Goal: Information Seeking & Learning: Find contact information

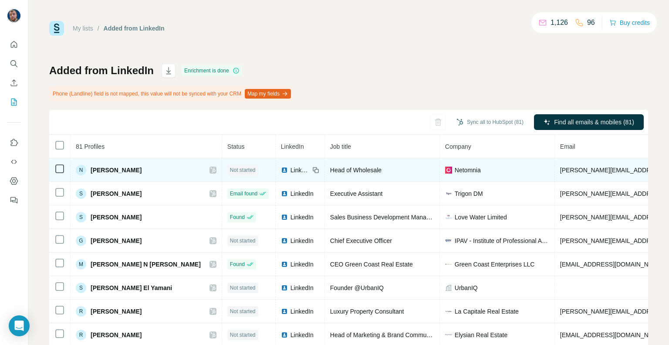
click at [230, 169] on span "Not started" at bounding box center [243, 170] width 26 height 8
click at [210, 167] on div at bounding box center [213, 169] width 7 height 7
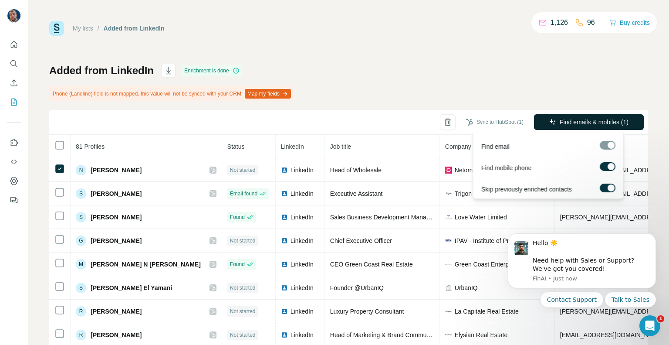
click at [563, 121] on span "Find emails & mobiles (1)" at bounding box center [594, 122] width 69 height 9
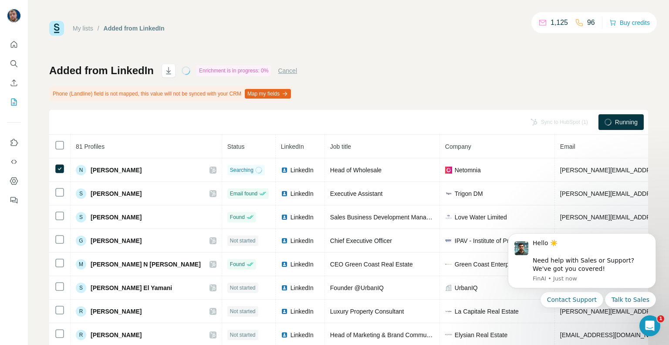
click at [397, 37] on div "My lists / Added from LinkedIn 1,125 96 Buy credits Added from LinkedIn Enrichm…" at bounding box center [348, 193] width 599 height 344
drag, startPoint x: 397, startPoint y: 33, endPoint x: 351, endPoint y: 29, distance: 46.8
click at [351, 29] on div "My lists / Added from LinkedIn 1,125 96 Buy credits" at bounding box center [348, 28] width 599 height 15
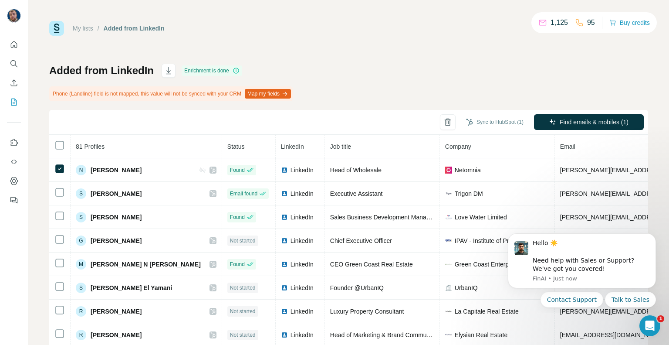
drag, startPoint x: 222, startPoint y: 145, endPoint x: 366, endPoint y: 85, distance: 156.0
click at [366, 85] on div "Added from LinkedIn Enrichment is done Phone (Landline) field is not mapped, th…" at bounding box center [348, 214] width 599 height 301
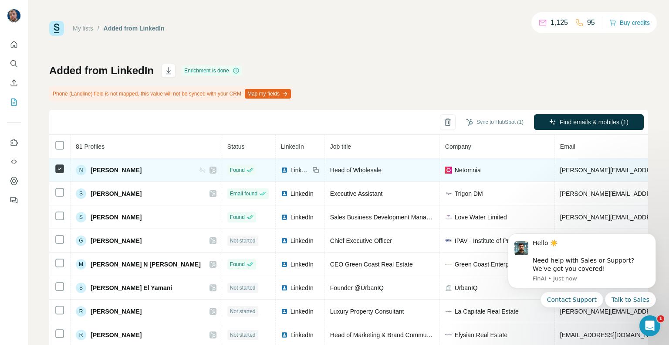
click at [555, 174] on td "[PERSON_NAME][EMAIL_ADDRESS][PERSON_NAME][DOMAIN_NAME]" at bounding box center [662, 170] width 215 height 24
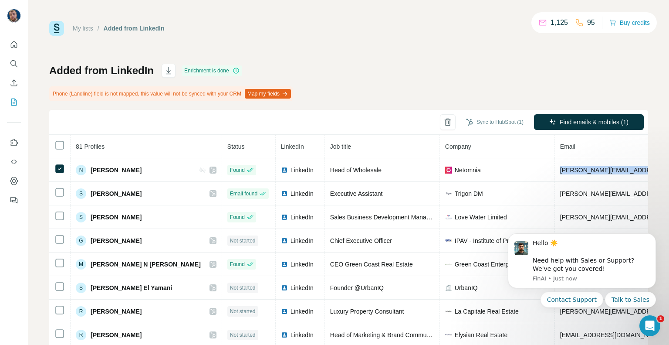
copy span "[PERSON_NAME][EMAIL_ADDRESS][PERSON_NAME][DOMAIN_NAME]"
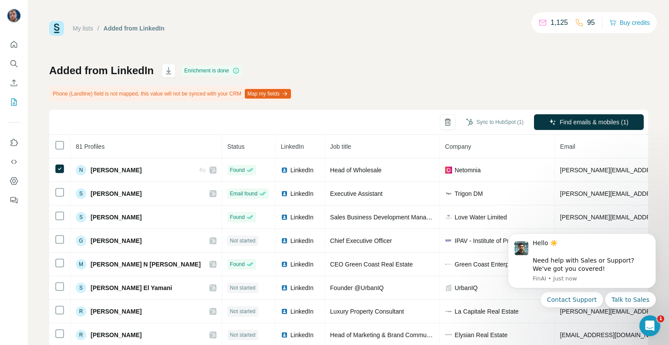
scroll to position [0, 242]
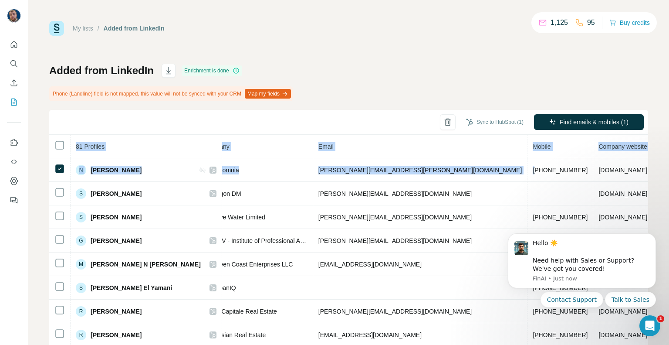
drag, startPoint x: 631, startPoint y: 169, endPoint x: 648, endPoint y: 169, distance: 17.0
click at [648, 169] on div "My lists / Added from LinkedIn 1,125 95 Buy credits Added from LinkedIn Enrichm…" at bounding box center [348, 172] width 641 height 345
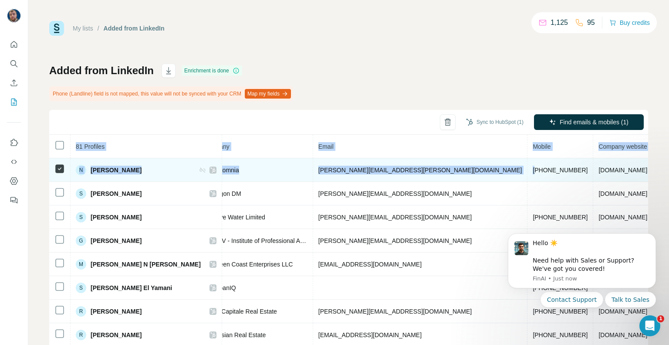
click at [593, 166] on td "[DOMAIN_NAME]" at bounding box center [623, 170] width 60 height 24
